Goal: Check status: Check status

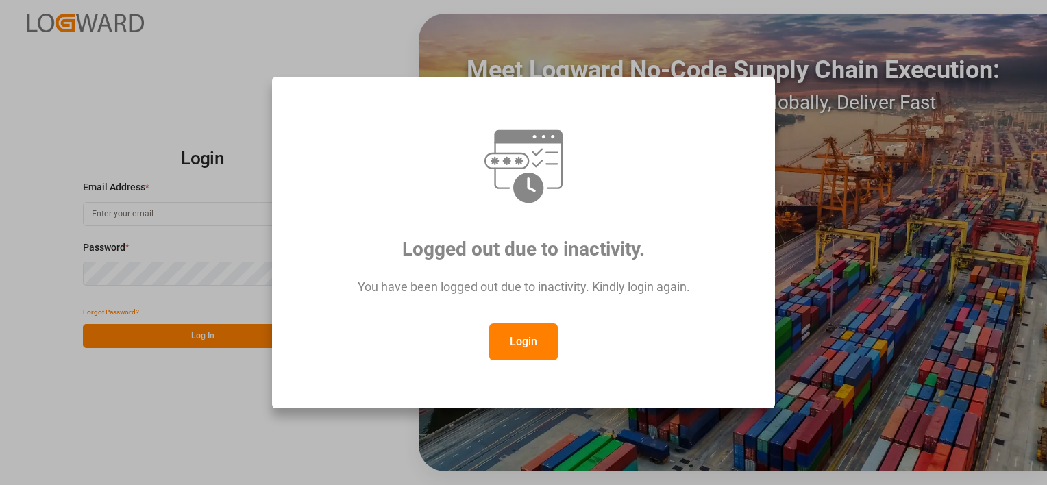
type input "[EMAIL_ADDRESS][PERSON_NAME][DOMAIN_NAME]"
click at [518, 338] on button "Login" at bounding box center [523, 341] width 68 height 37
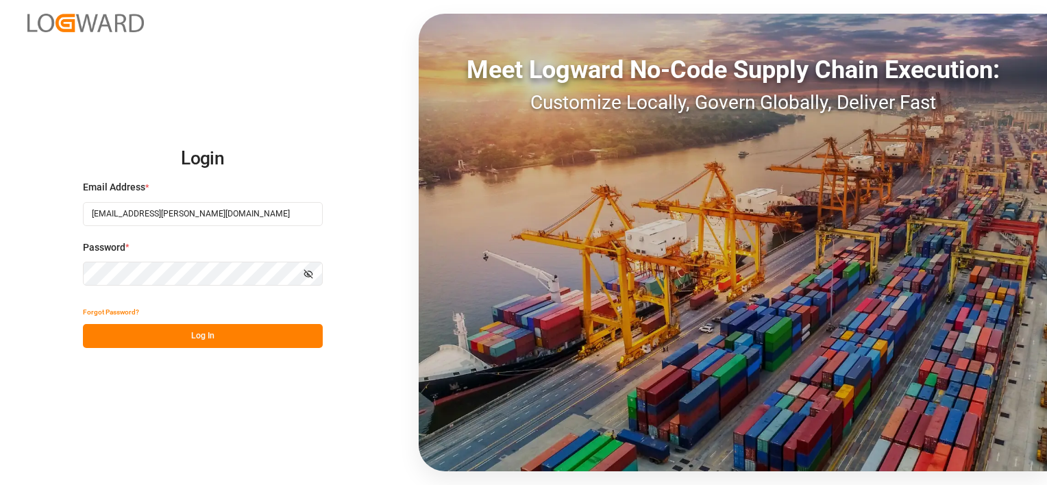
click at [226, 342] on button "Log In" at bounding box center [203, 336] width 240 height 24
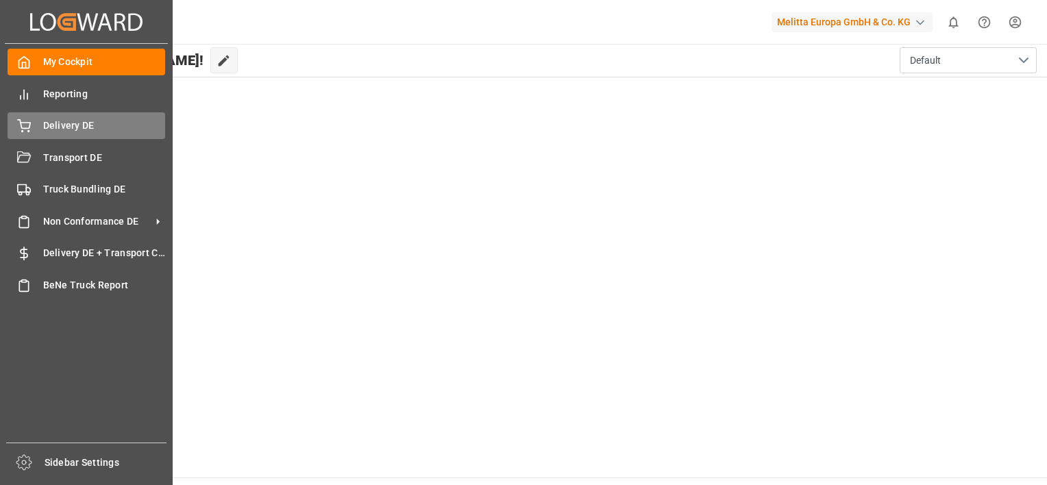
click at [23, 129] on icon at bounding box center [24, 126] width 14 height 14
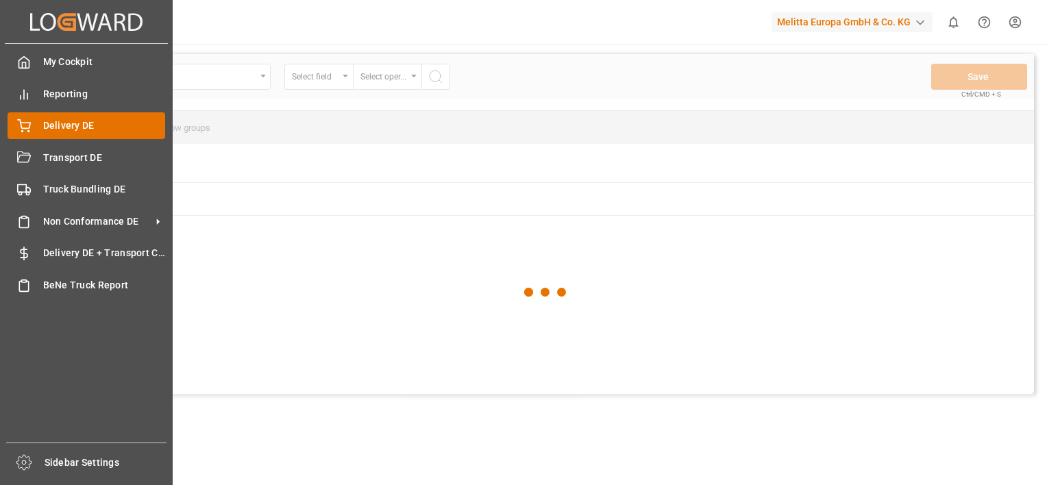
click at [73, 128] on span "Delivery DE" at bounding box center [104, 125] width 123 height 14
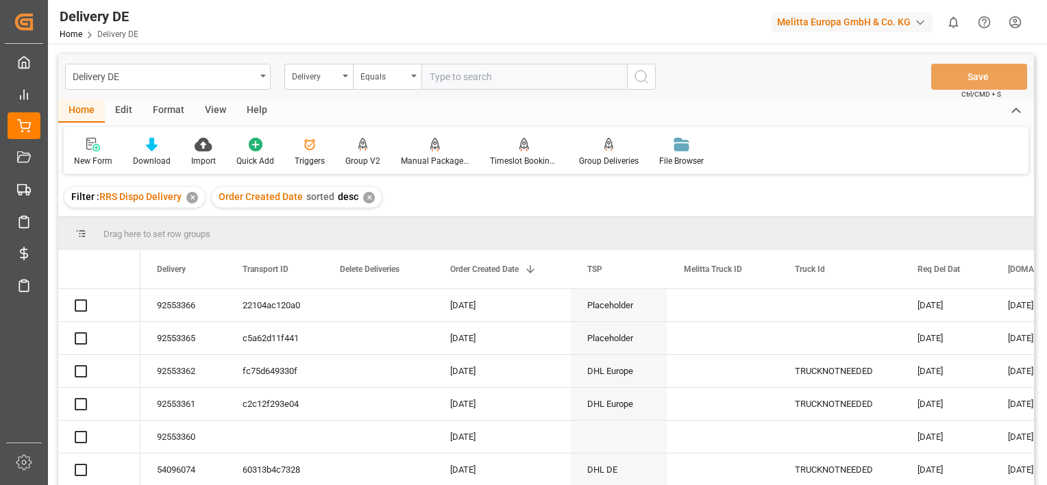
click at [363, 199] on div "✕" at bounding box center [369, 198] width 12 height 12
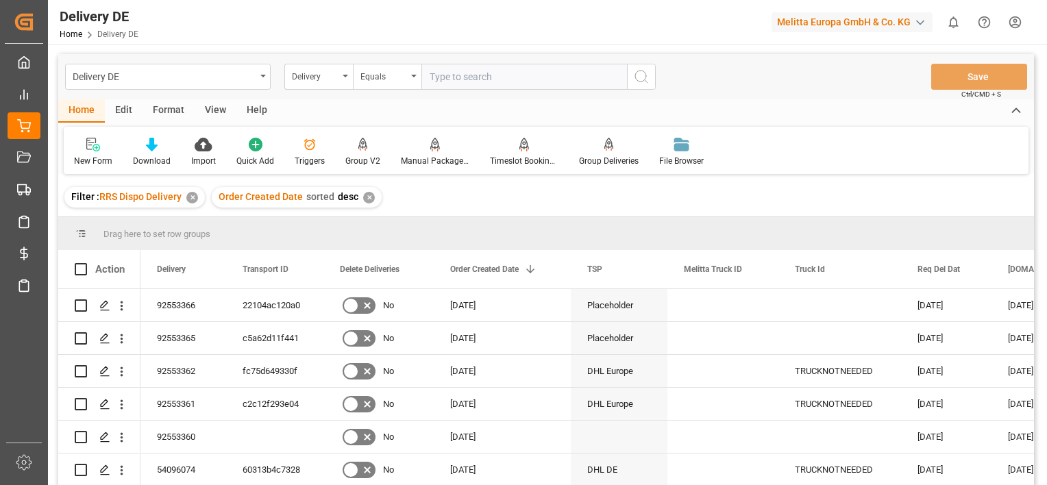
click at [488, 80] on input "text" at bounding box center [523, 77] width 205 height 26
paste input "92553368"
type input "92553368"
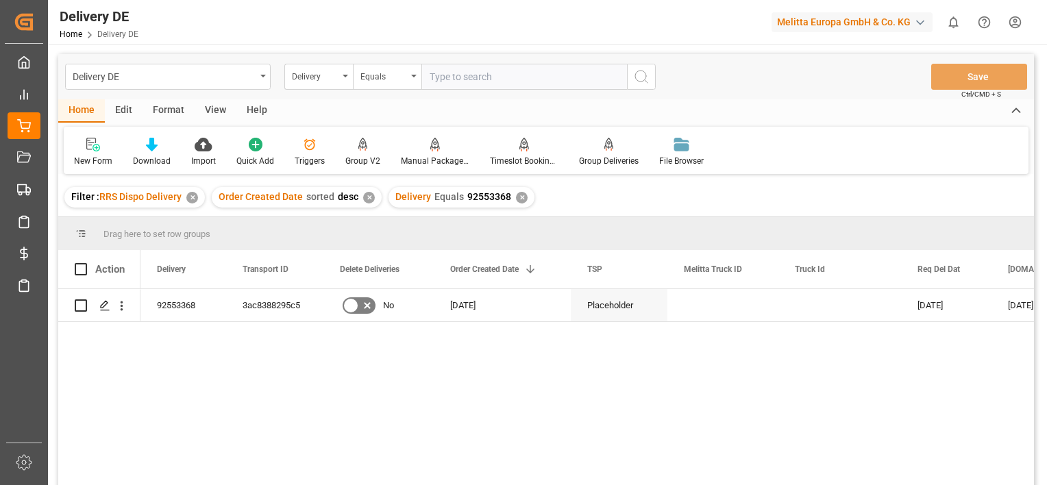
click at [516, 195] on div "✕" at bounding box center [522, 198] width 12 height 12
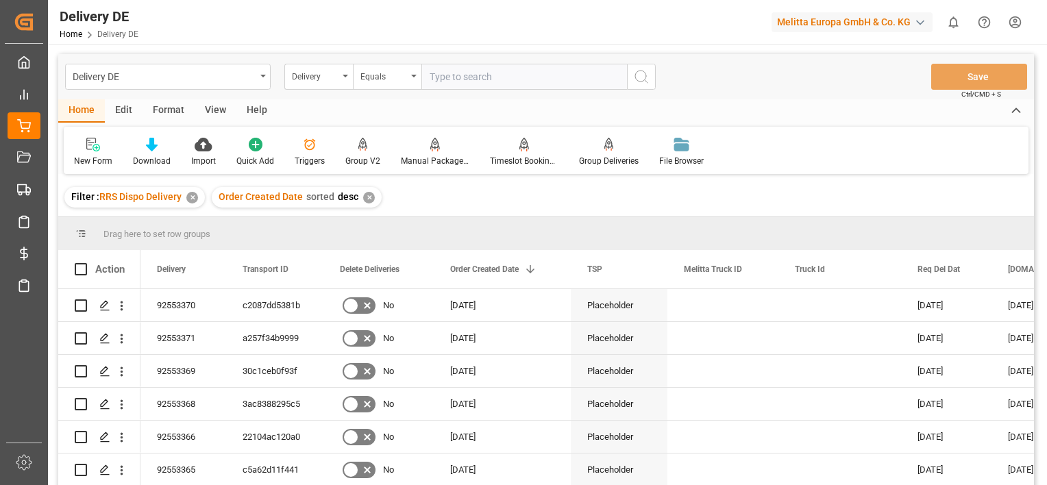
click at [464, 79] on input "text" at bounding box center [523, 77] width 205 height 26
paste input "92553370"
type input "92553370"
